Goal: Transaction & Acquisition: Purchase product/service

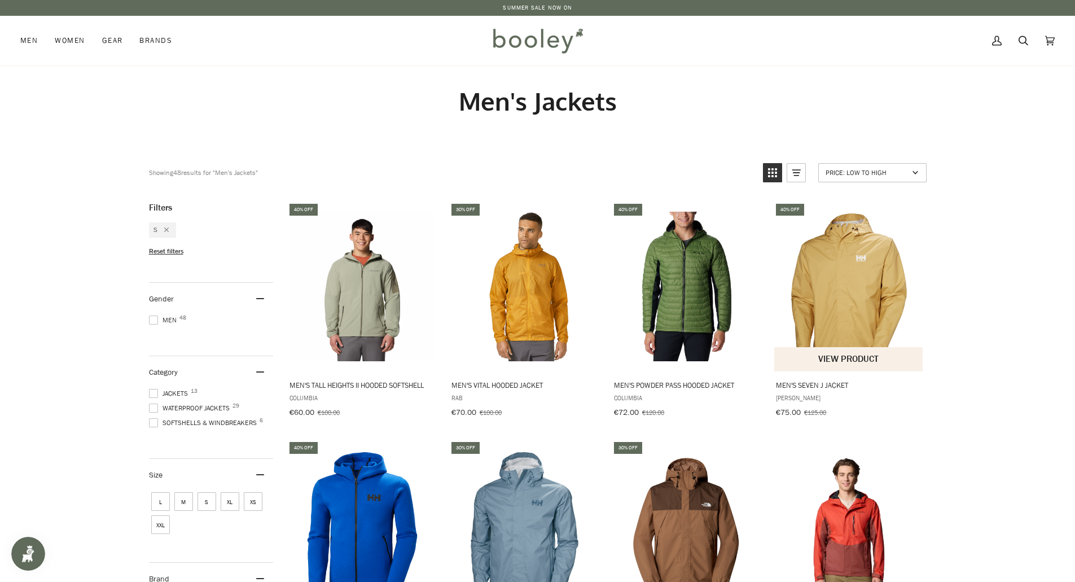
click at [859, 296] on img "Men's Seven J Jacket" at bounding box center [848, 286] width 149 height 149
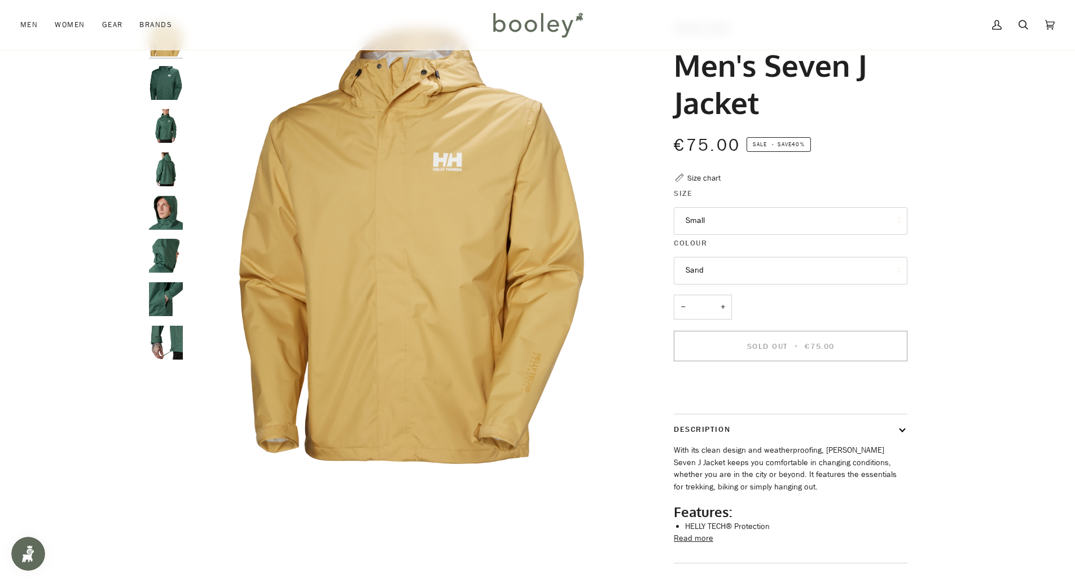
scroll to position [113, 0]
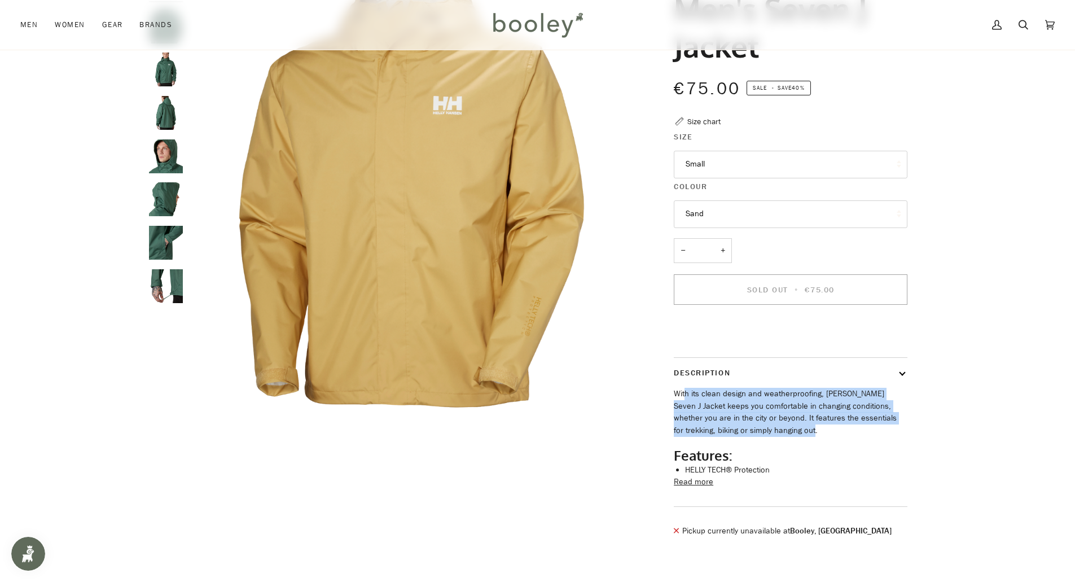
drag, startPoint x: 704, startPoint y: 420, endPoint x: 769, endPoint y: 447, distance: 71.0
click at [769, 437] on p "With its clean design and weatherproofing, [PERSON_NAME] Seven J Jacket keeps y…" at bounding box center [791, 412] width 234 height 49
click at [791, 434] on p "With its clean design and weatherproofing, Helly Hansen's Seven J Jacket keeps …" at bounding box center [791, 412] width 234 height 49
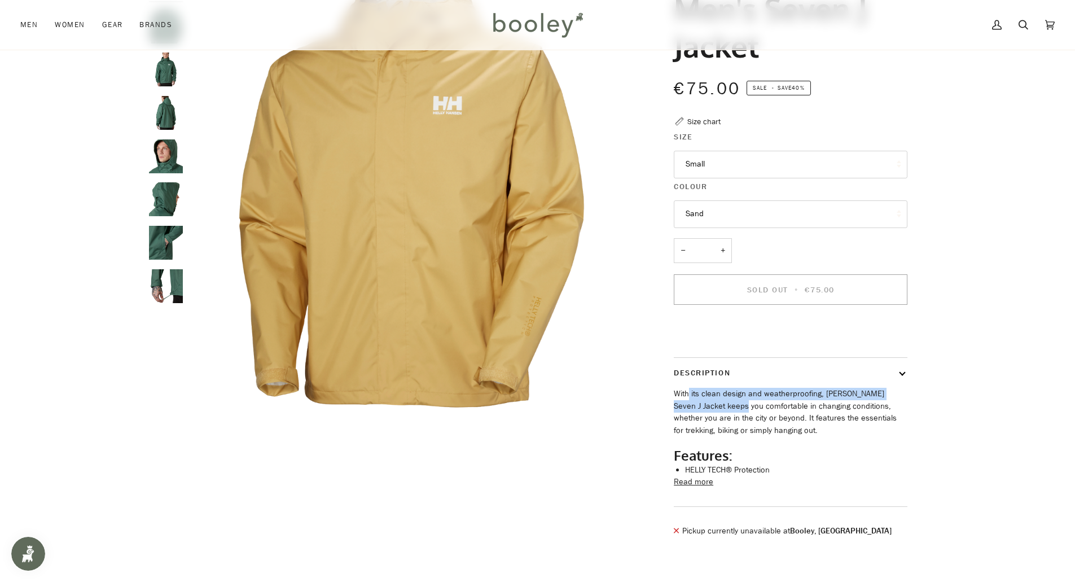
drag, startPoint x: 690, startPoint y: 414, endPoint x: 717, endPoint y: 430, distance: 31.6
click at [715, 429] on p "With its clean design and weatherproofing, Helly Hansen's Seven J Jacket keeps …" at bounding box center [791, 412] width 234 height 49
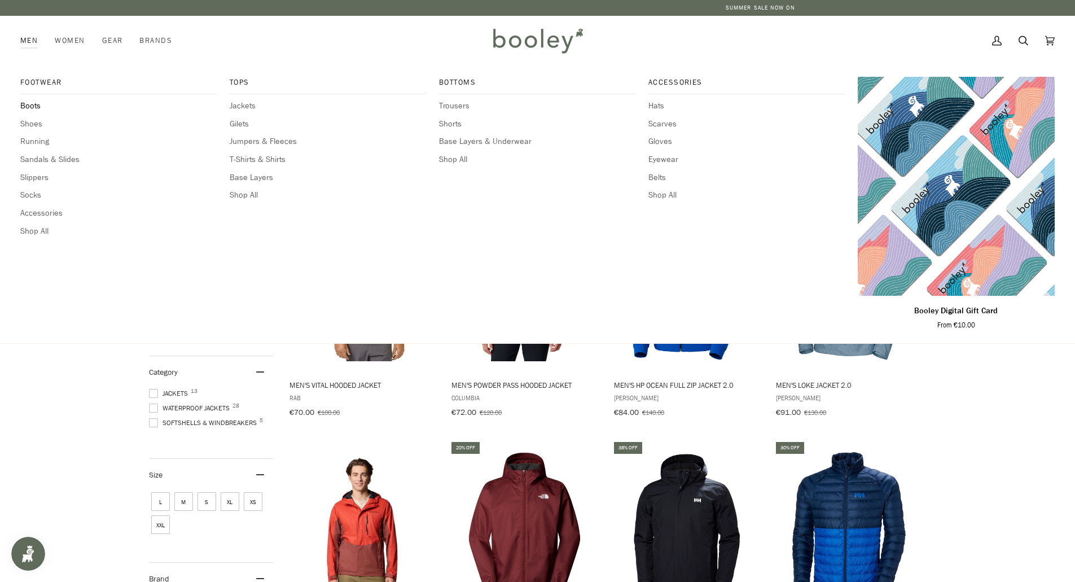
click at [28, 108] on span "Boots" at bounding box center [118, 106] width 197 height 12
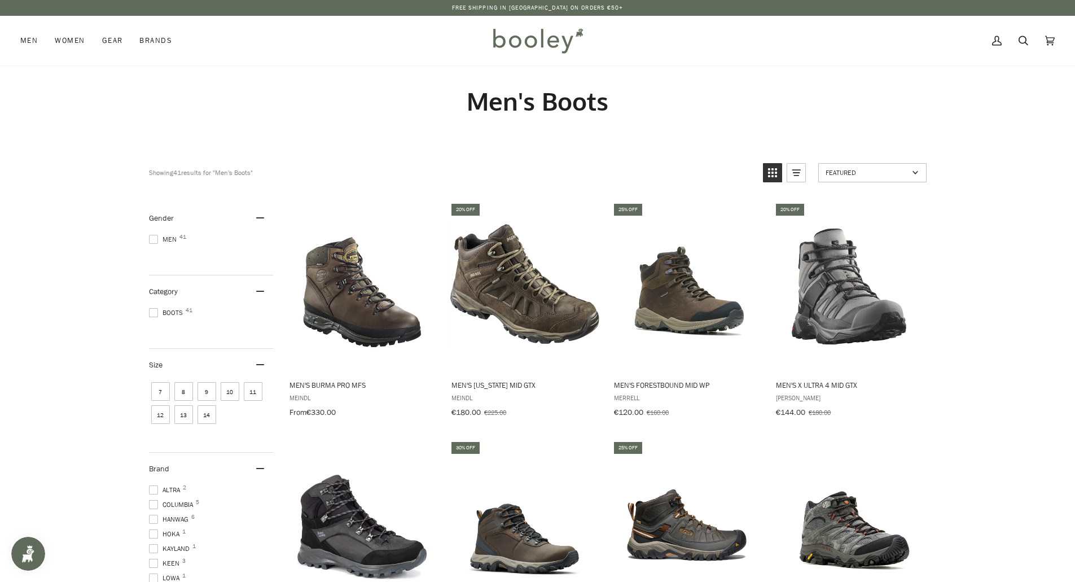
click at [182, 388] on span "8" at bounding box center [183, 391] width 19 height 19
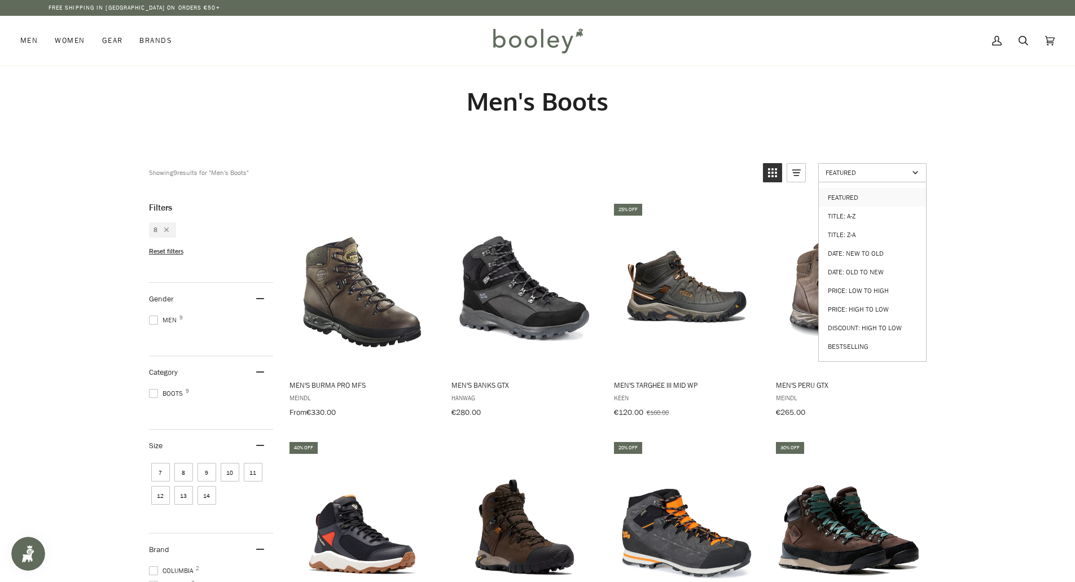
click at [881, 171] on span "Featured" at bounding box center [866, 173] width 83 height 10
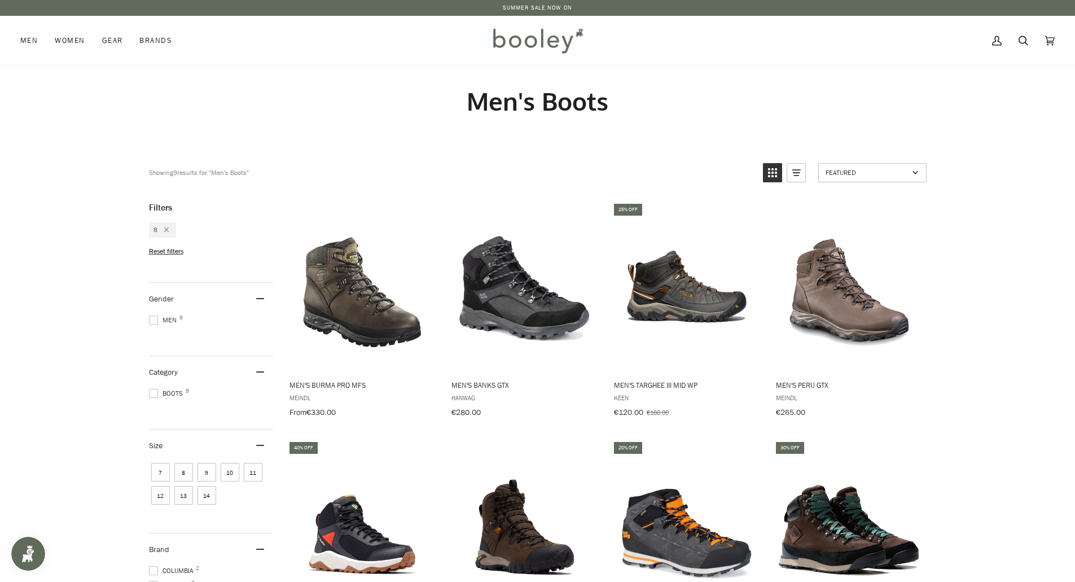
click at [881, 171] on span "Featured" at bounding box center [866, 173] width 83 height 10
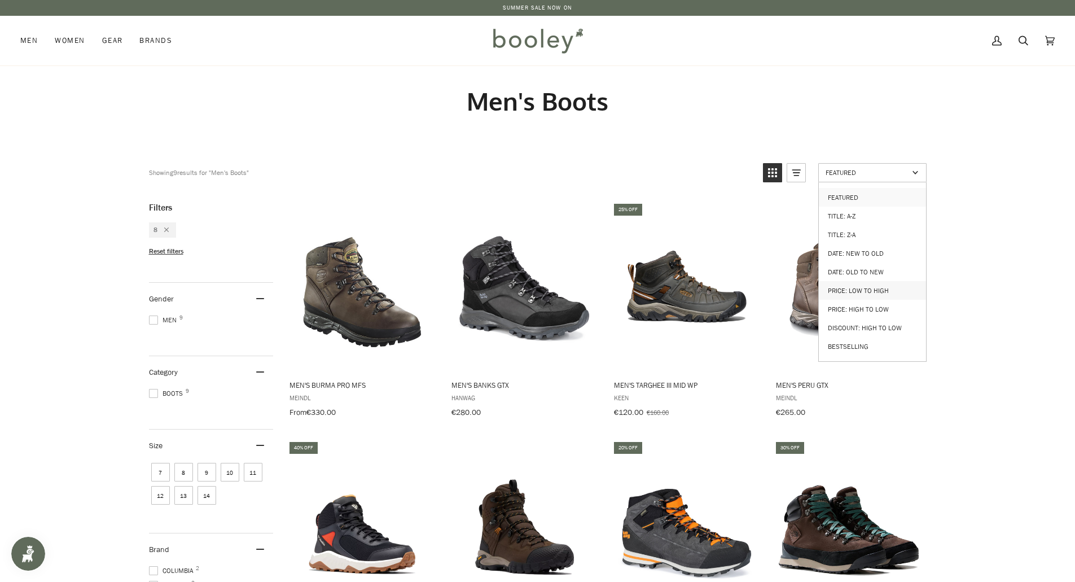
click at [854, 284] on link "Price: Low to High" at bounding box center [871, 290] width 107 height 19
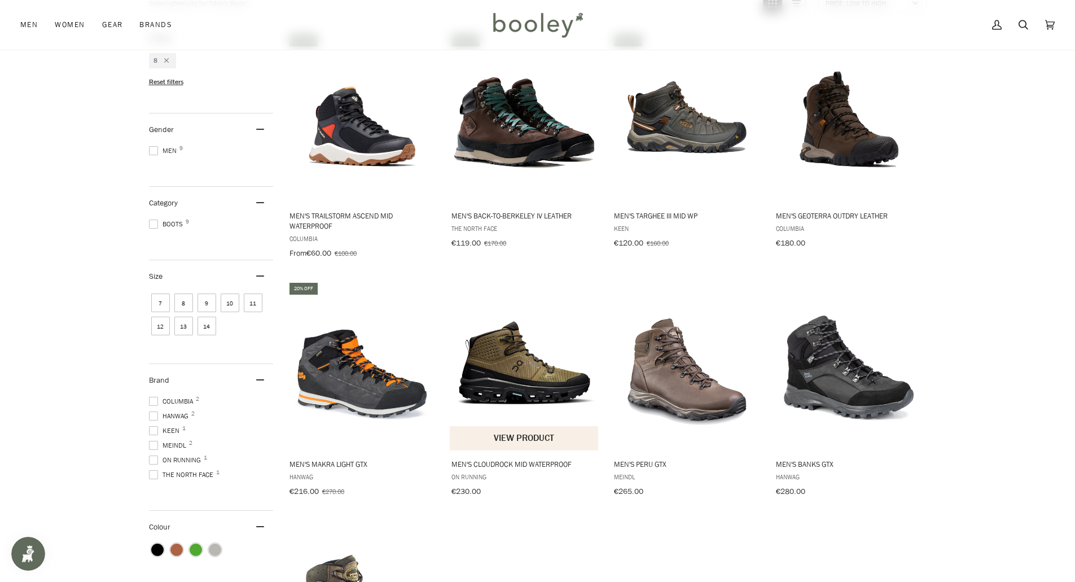
scroll to position [113, 0]
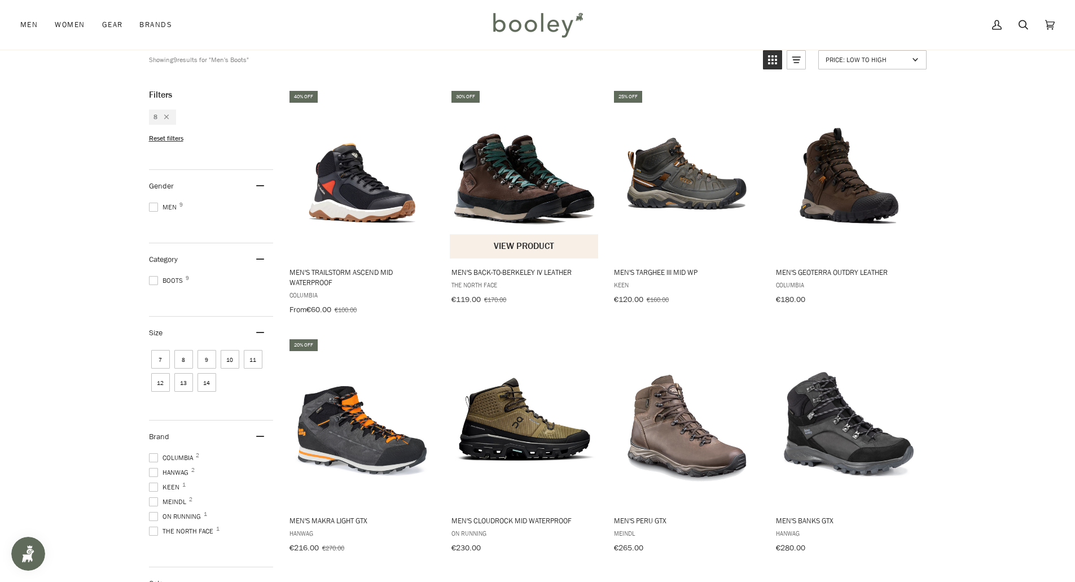
click at [504, 197] on img "Men's Back-to-Berkeley IV Leather" at bounding box center [524, 173] width 149 height 149
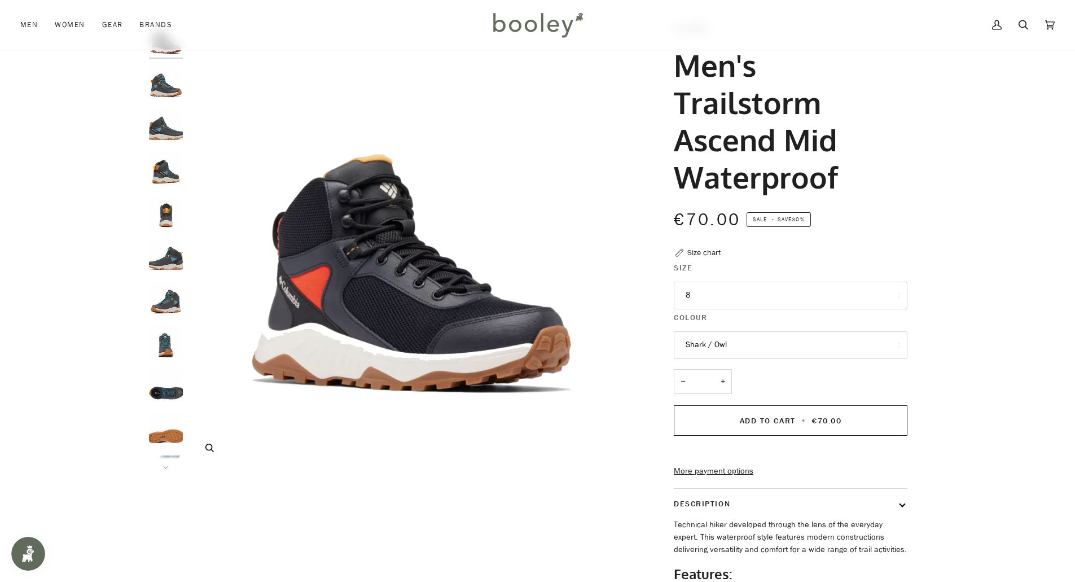
scroll to position [113, 0]
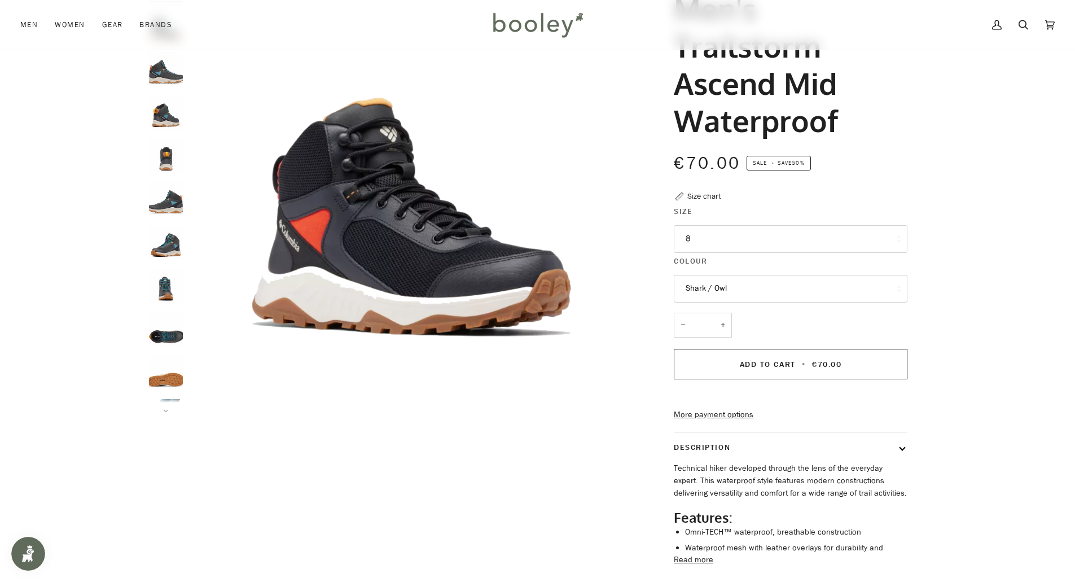
click at [723, 289] on button "Shark / Owl" at bounding box center [791, 289] width 234 height 28
click at [718, 314] on span "Black / Super Sonic" at bounding box center [720, 315] width 70 height 11
click at [719, 286] on button "Black / Super Sonic" at bounding box center [791, 289] width 234 height 28
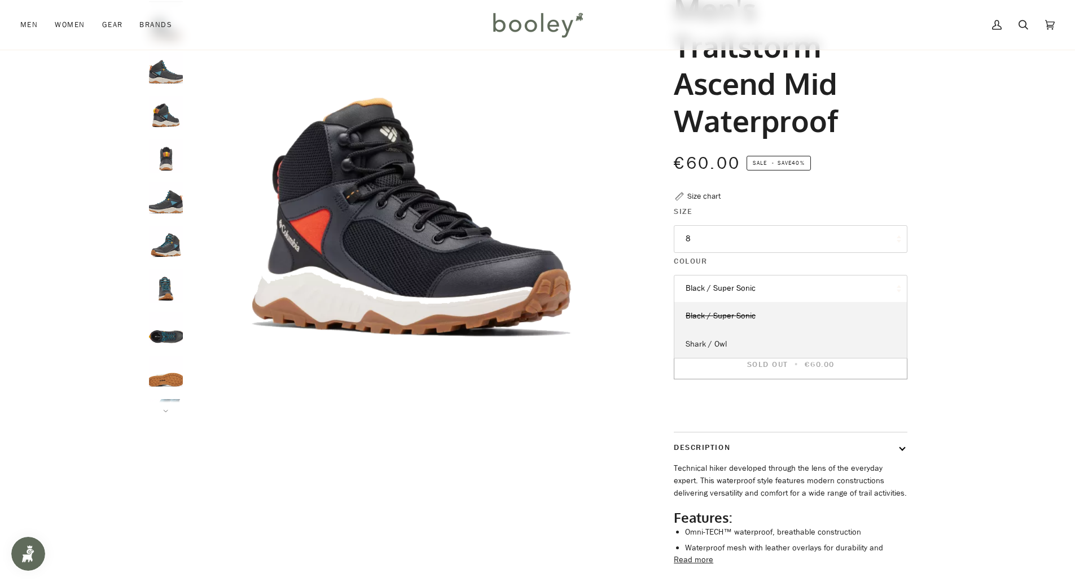
click at [712, 343] on span "Shark / Owl" at bounding box center [705, 343] width 41 height 11
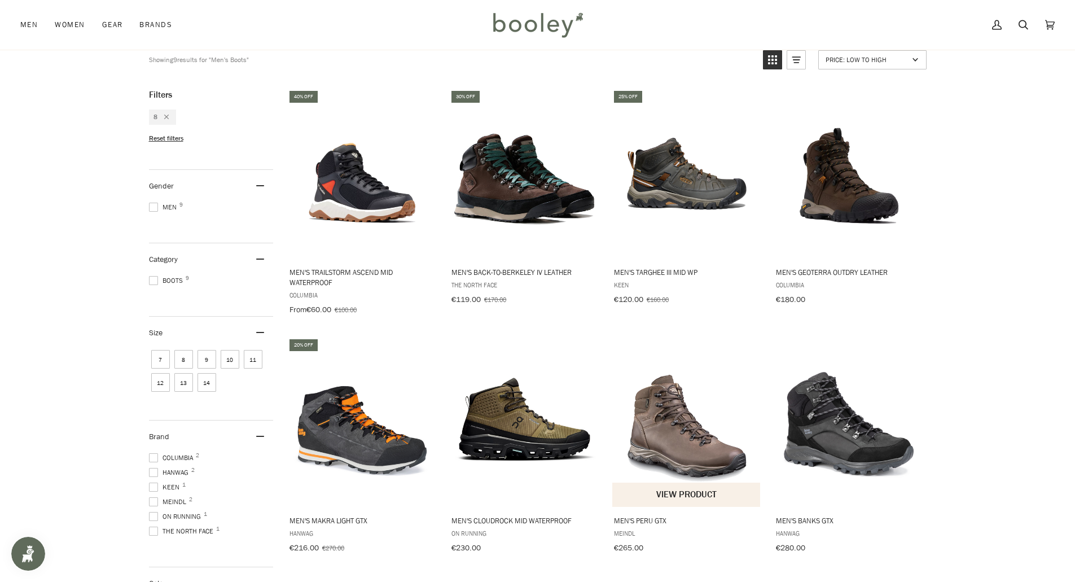
scroll to position [169, 0]
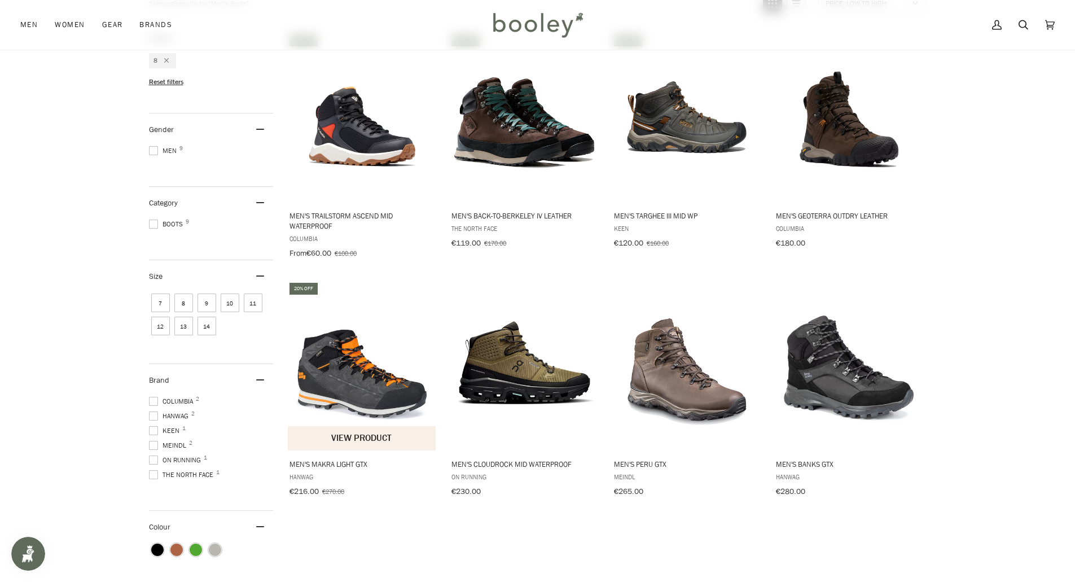
click at [366, 393] on img "Men's Makra Light GTX" at bounding box center [362, 365] width 149 height 149
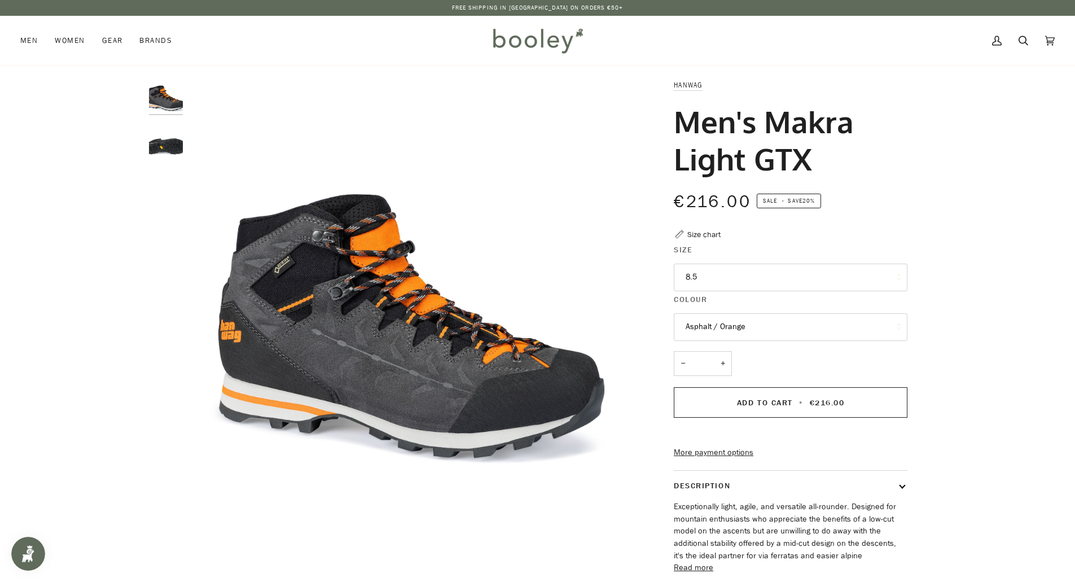
click at [716, 275] on button "8.5" at bounding box center [791, 277] width 234 height 28
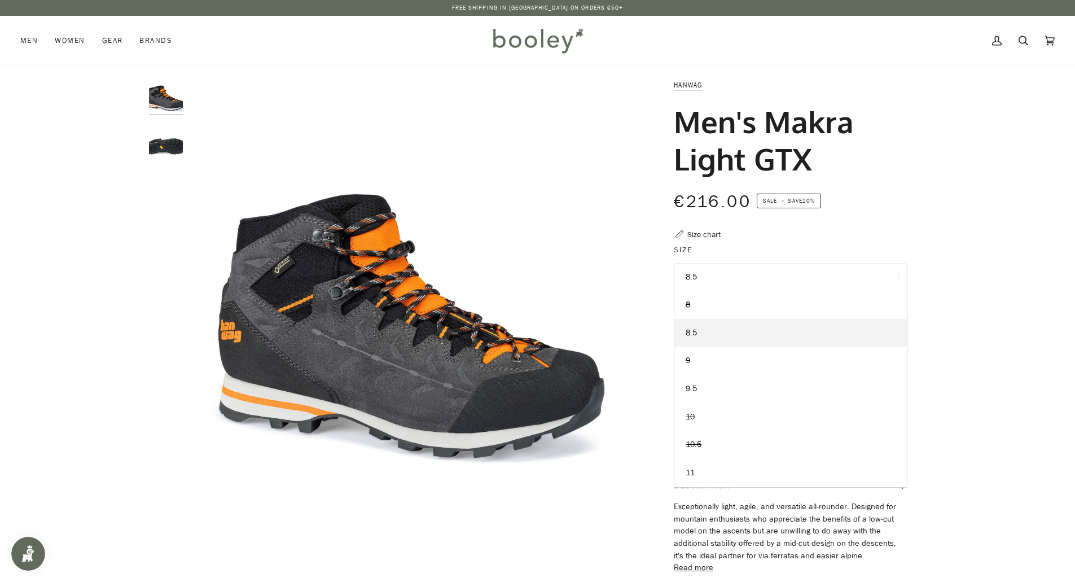
click at [1037, 262] on div "Zoom Zoom Previous" at bounding box center [537, 362] width 1075 height 567
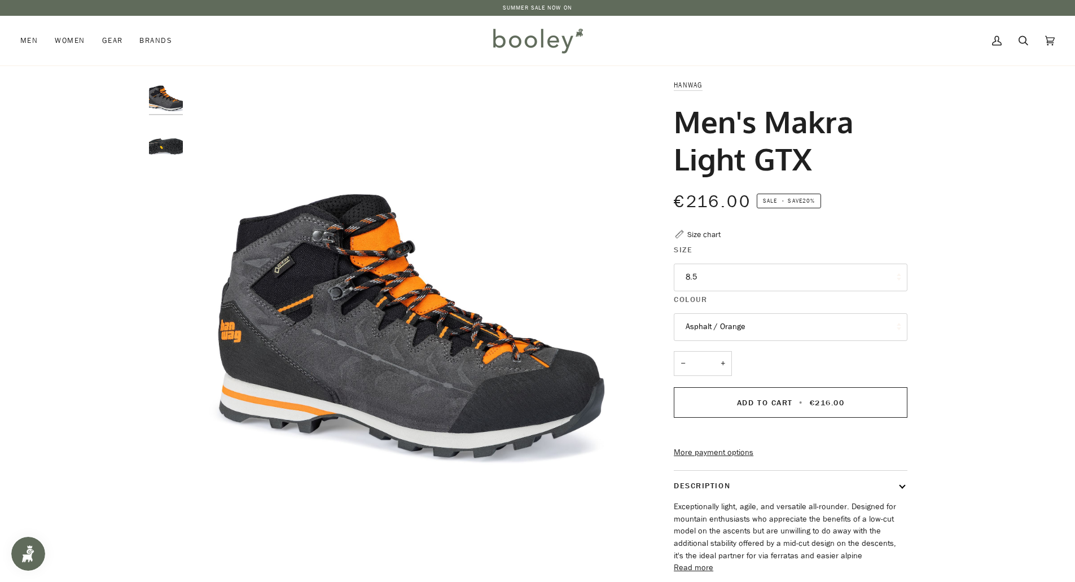
drag, startPoint x: 768, startPoint y: 122, endPoint x: 809, endPoint y: 166, distance: 60.3
click at [809, 166] on h1 "Men's Makra Light GTX" at bounding box center [786, 140] width 225 height 74
copy h1 "Makra Light GTX"
